Goal: Transaction & Acquisition: Purchase product/service

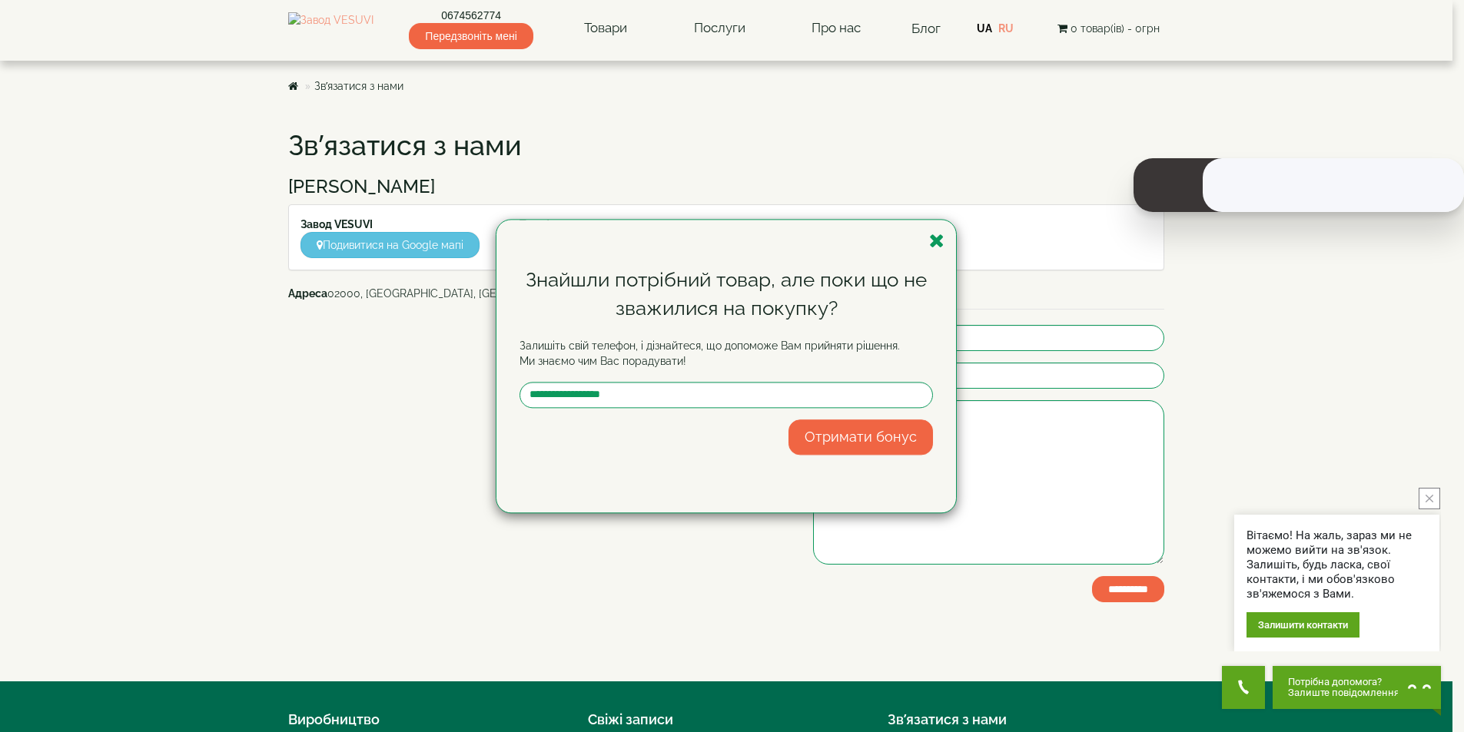
click at [942, 237] on icon "button" at bounding box center [936, 240] width 15 height 19
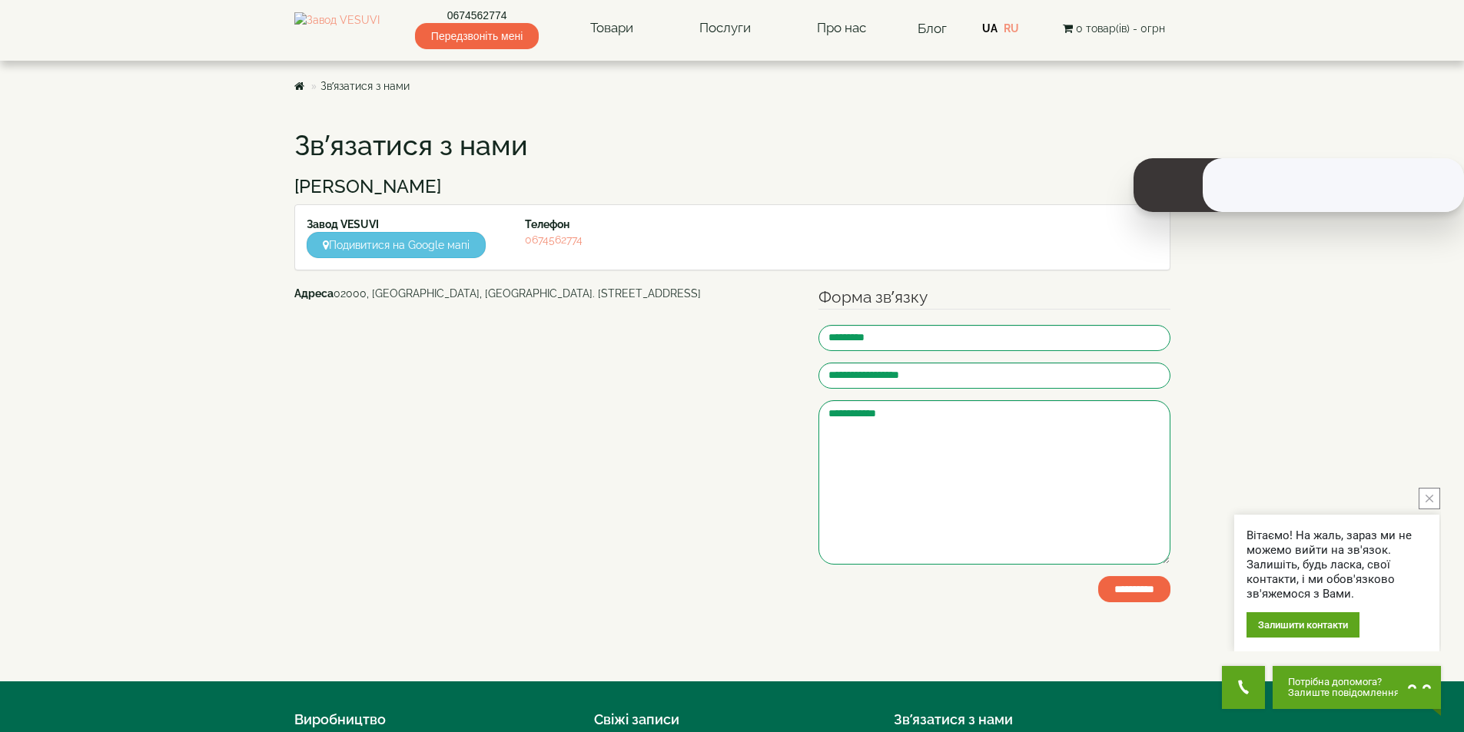
click at [1251, 466] on body "Магазин Булер'яни VESUVI Мангали від заводу VESUVI Печі для лазні та сауни VESU…" at bounding box center [732, 473] width 1464 height 947
